Goal: Task Accomplishment & Management: Use online tool/utility

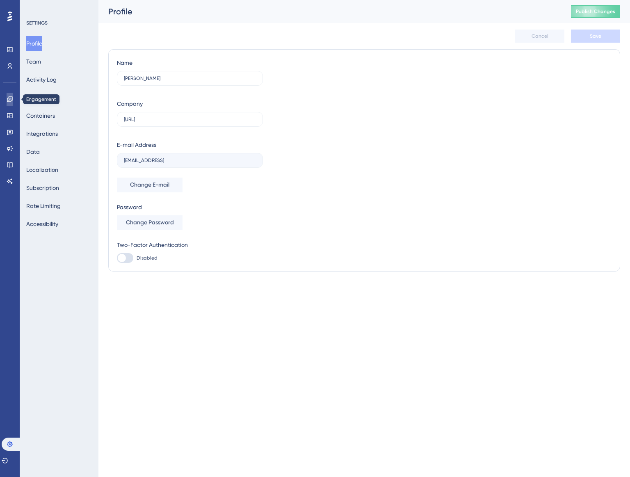
click at [9, 97] on icon at bounding box center [10, 99] width 7 height 7
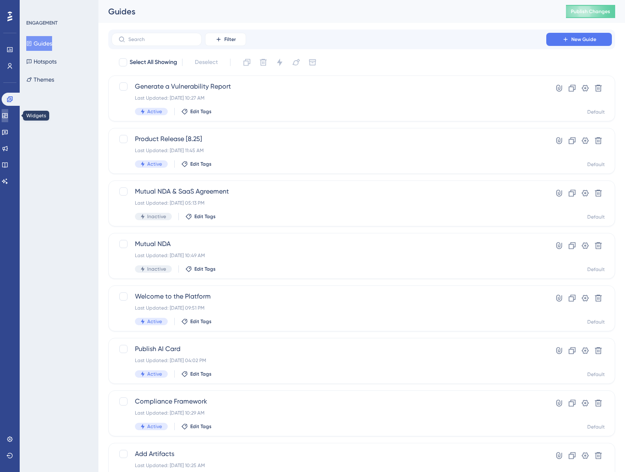
click at [8, 120] on link at bounding box center [5, 115] width 7 height 13
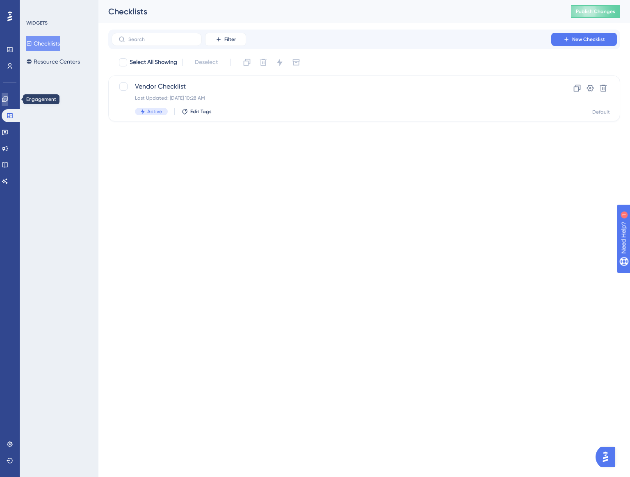
click at [0, 0] on link at bounding box center [0, 0] width 0 height 0
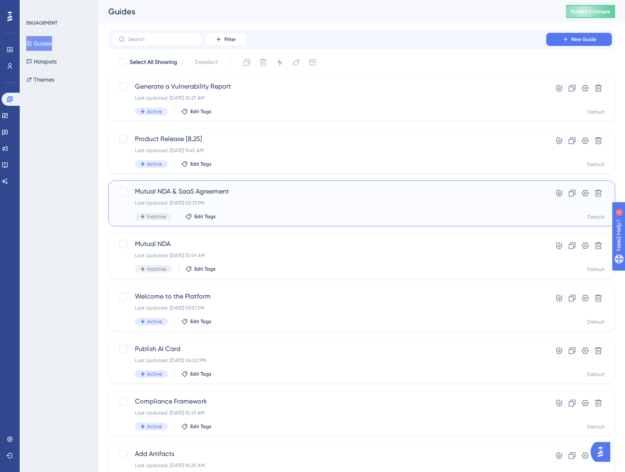
click at [207, 198] on div "Mutual NDA & SaaS Agreement Last Updated: [DATE] 05:13 PM Inactive Edit Tags" at bounding box center [329, 204] width 388 height 34
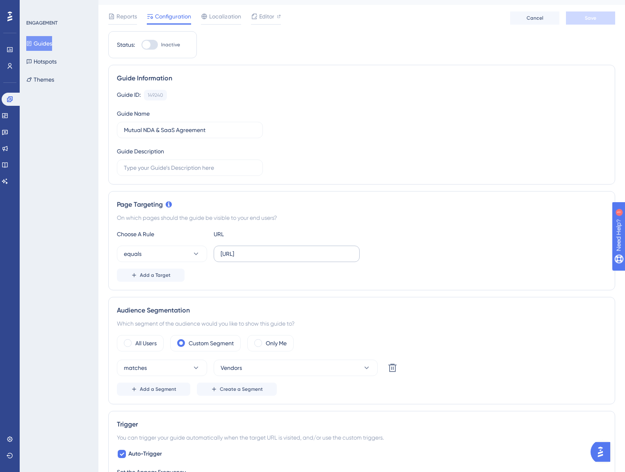
scroll to position [39, 0]
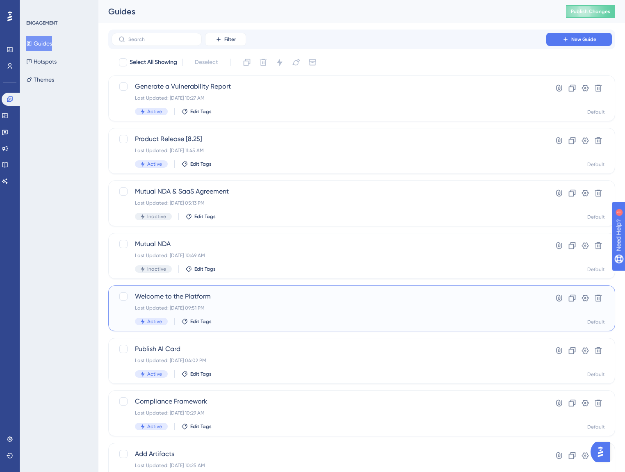
click at [213, 306] on div "Last Updated: [DATE] 09:51 PM" at bounding box center [329, 308] width 388 height 7
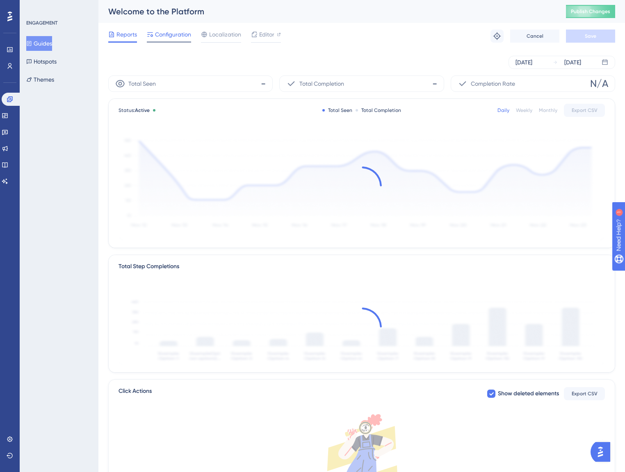
click at [164, 39] on span "Configuration" at bounding box center [173, 35] width 36 height 10
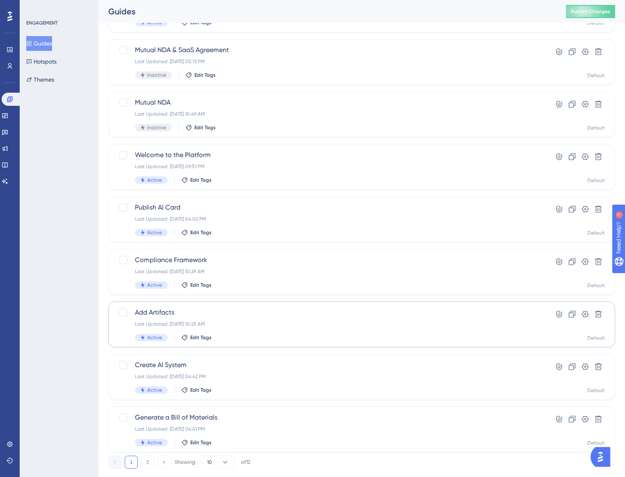
scroll to position [159, 0]
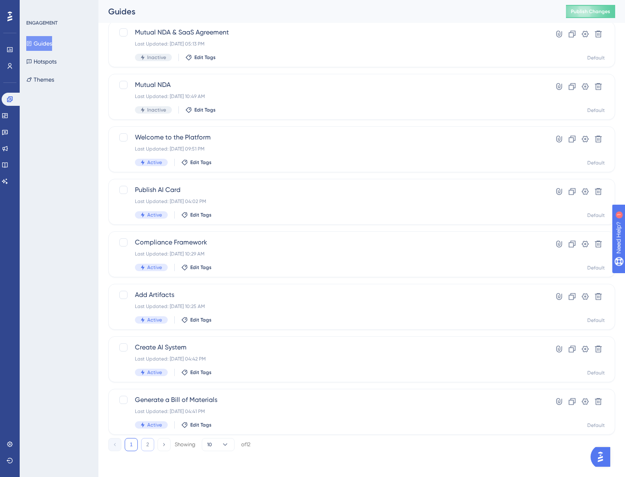
click at [152, 444] on button "2" at bounding box center [147, 444] width 13 height 13
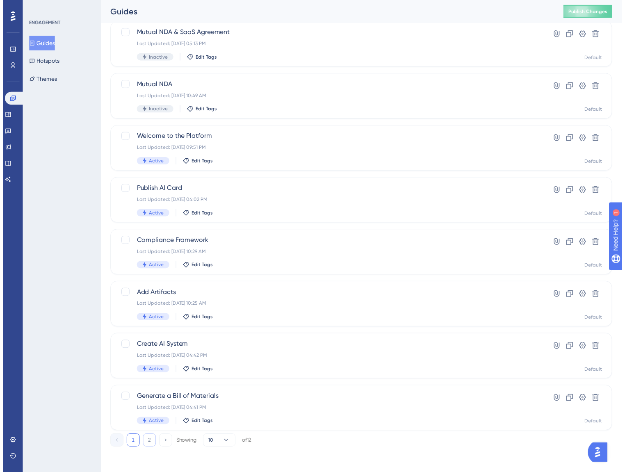
scroll to position [0, 0]
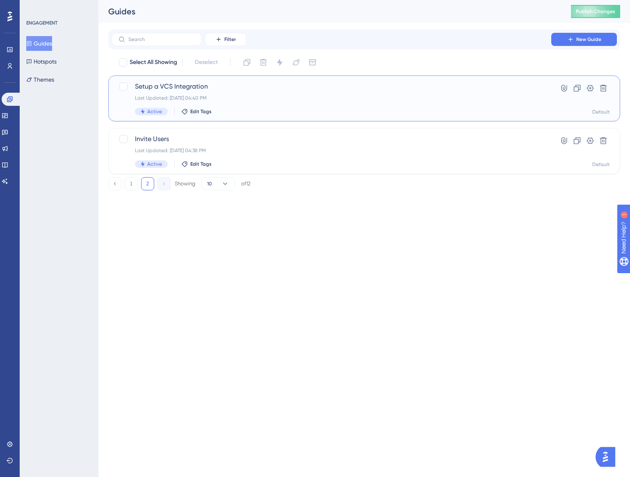
click at [234, 109] on div "Active Edit Tags" at bounding box center [331, 111] width 393 height 7
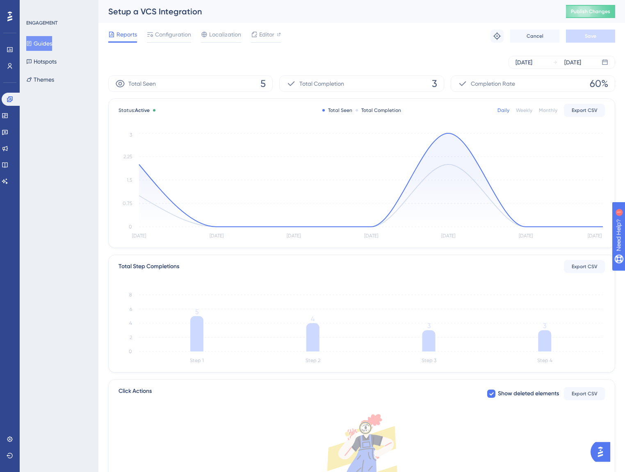
click at [172, 22] on div "Setup a VCS Integration Publish Changes" at bounding box center [361, 11] width 527 height 23
click at [171, 55] on div "[DATE] [DATE]" at bounding box center [361, 62] width 507 height 26
click at [177, 34] on span "Configuration" at bounding box center [173, 35] width 36 height 10
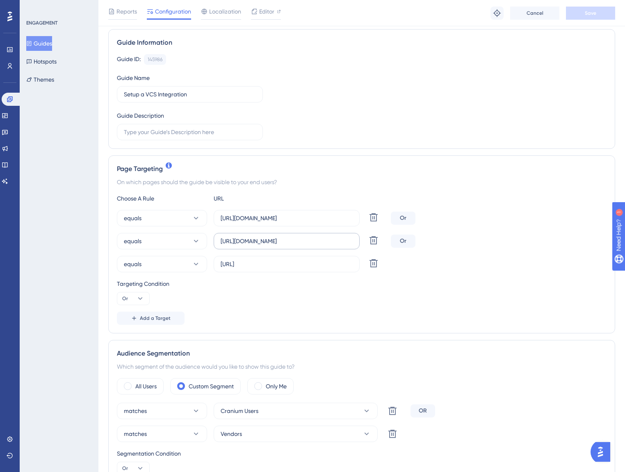
scroll to position [70, 0]
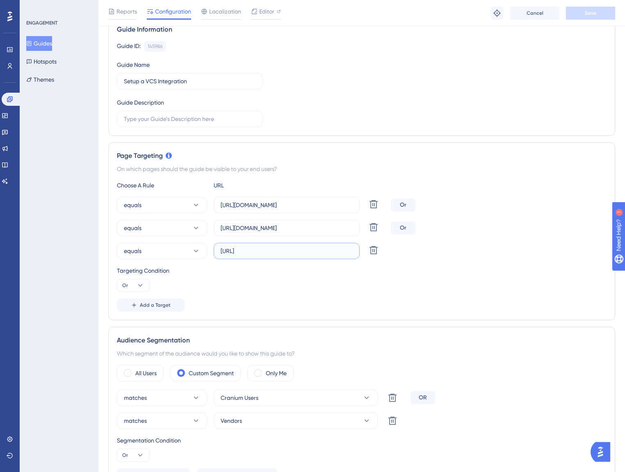
drag, startPoint x: 322, startPoint y: 248, endPoint x: 352, endPoint y: 247, distance: 29.1
click at [352, 247] on input "[URL]" at bounding box center [287, 251] width 132 height 9
click at [331, 266] on div "Targeting Condition" at bounding box center [362, 271] width 490 height 10
drag, startPoint x: 254, startPoint y: 242, endPoint x: 270, endPoint y: 242, distance: 15.2
click at [270, 242] on div "equals [URL][DOMAIN_NAME] Delete Or equals [URL][DOMAIN_NAME] Delete Or equals …" at bounding box center [362, 228] width 490 height 62
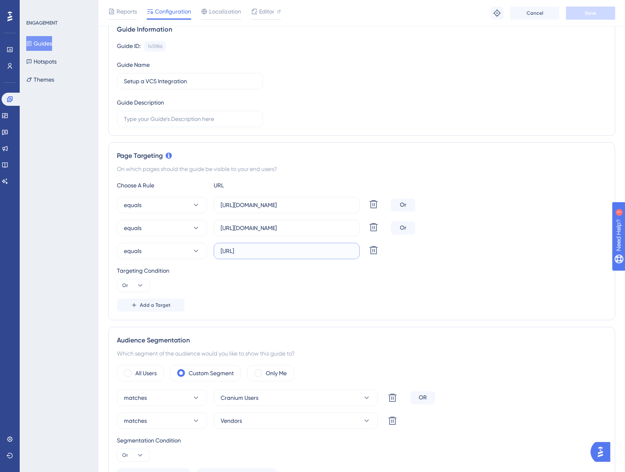
drag, startPoint x: 269, startPoint y: 251, endPoint x: 361, endPoint y: 258, distance: 93.0
click at [361, 258] on div "equals [URL] Delete" at bounding box center [252, 251] width 271 height 16
click at [346, 310] on div "Add a Target" at bounding box center [362, 305] width 490 height 13
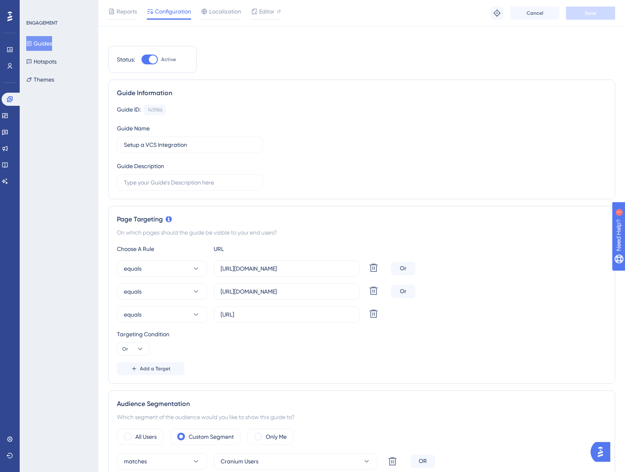
scroll to position [0, 0]
